Goal: Information Seeking & Learning: Find contact information

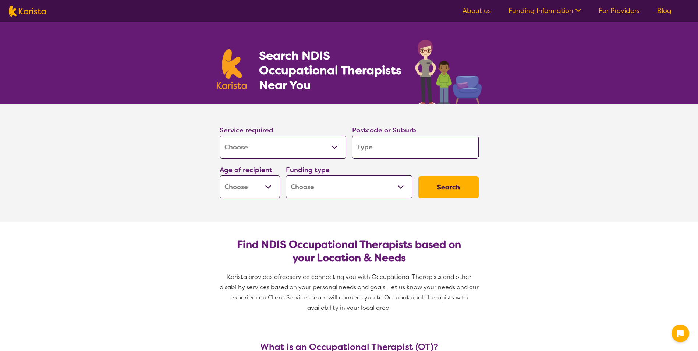
select select "[MEDICAL_DATA]"
drag, startPoint x: 0, startPoint y: 0, endPoint x: 367, endPoint y: 154, distance: 398.4
click at [367, 154] on input "search" at bounding box center [415, 147] width 127 height 23
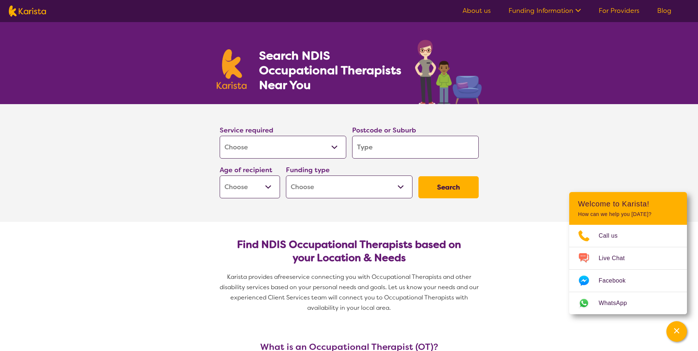
type input "s"
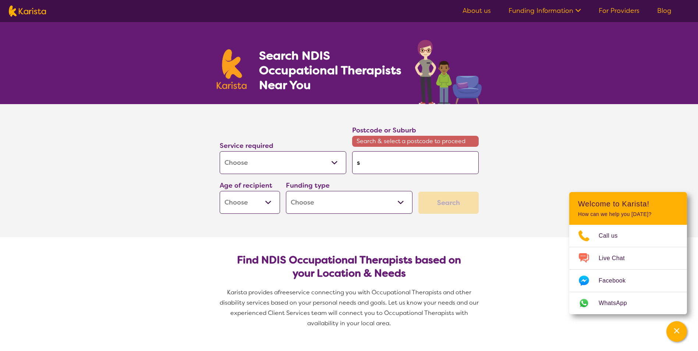
type input "sw"
type input "swa"
type input "swan"
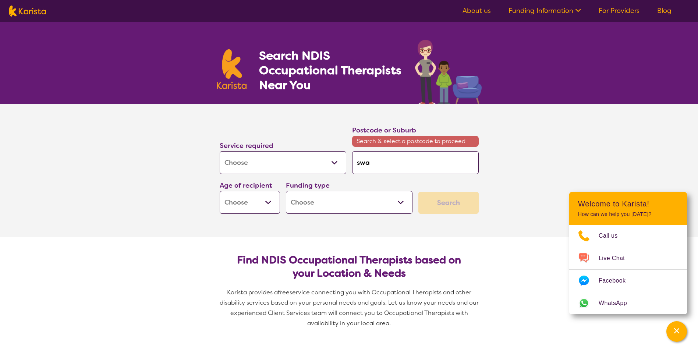
type input "swan"
type input "swan h"
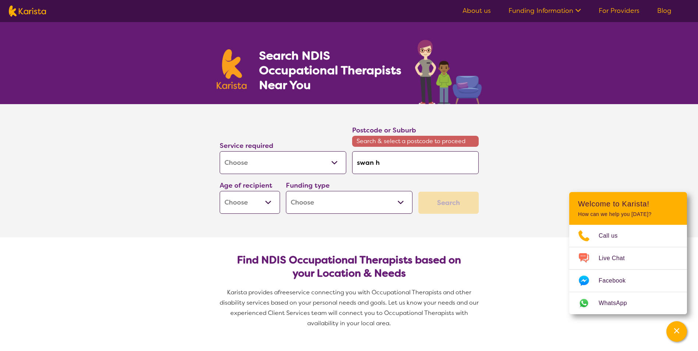
type input "swan hi"
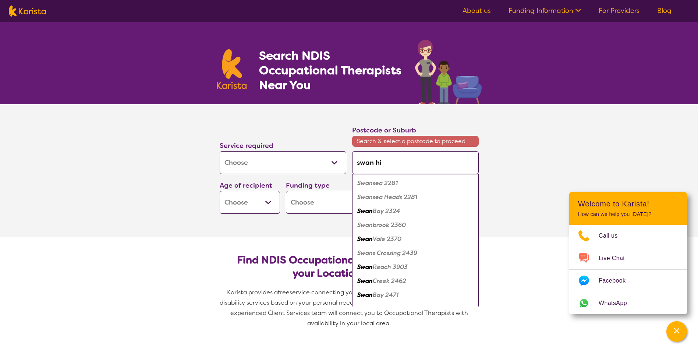
type input "swan hil"
type input "swan hill"
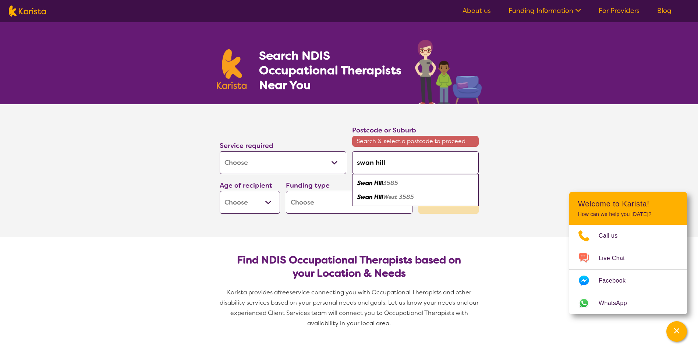
click at [386, 186] on em "3585" at bounding box center [390, 183] width 15 height 8
type input "3585"
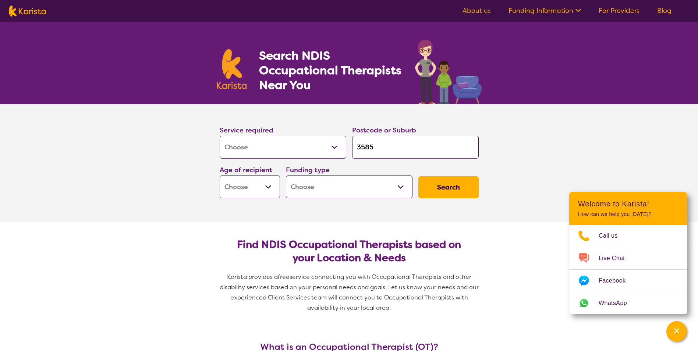
click at [274, 189] on select "Early Childhood - 0 to 9 Child - 10 to 11 Adolescent - 12 to 17 Adult - 18 to 6…" at bounding box center [250, 187] width 60 height 23
select select "EC"
click at [220, 176] on select "Early Childhood - 0 to 9 Child - 10 to 11 Adolescent - 12 to 17 Adult - 18 to 6…" at bounding box center [250, 187] width 60 height 23
select select "EC"
click at [446, 194] on button "Search" at bounding box center [449, 187] width 60 height 22
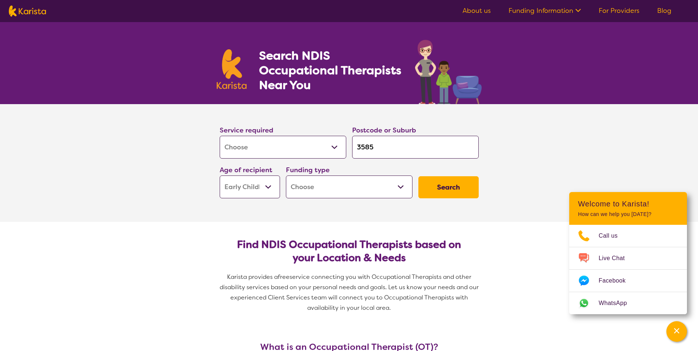
click at [369, 188] on select "Home Care Package (HCP) National Disability Insurance Scheme (NDIS) I don't know" at bounding box center [349, 187] width 127 height 23
select select "i-don-t-know"
click at [286, 176] on select "Home Care Package (HCP) National Disability Insurance Scheme (NDIS) I don't know" at bounding box center [349, 187] width 127 height 23
select select "i-don-t-know"
click at [444, 191] on button "Search" at bounding box center [449, 187] width 60 height 22
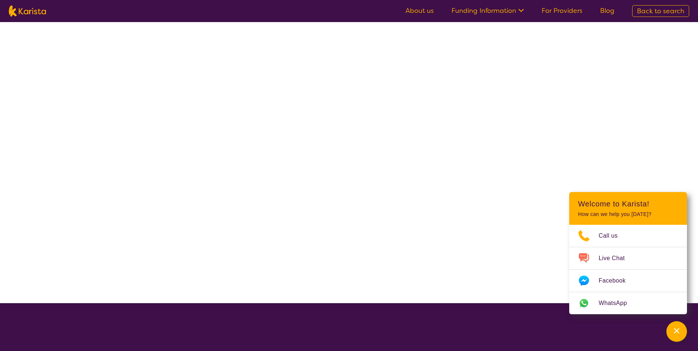
select select "[MEDICAL_DATA]"
select select "EC"
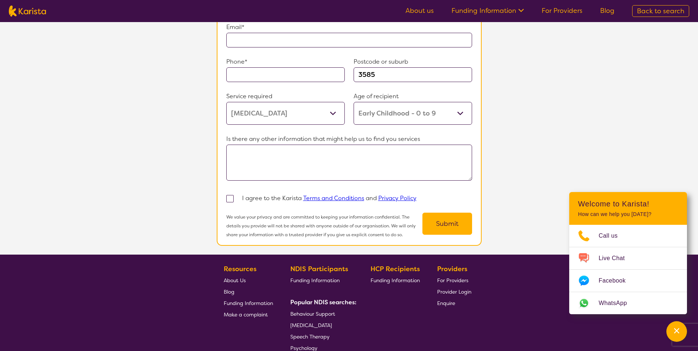
scroll to position [405, 0]
